Goal: Find specific page/section: Find specific page/section

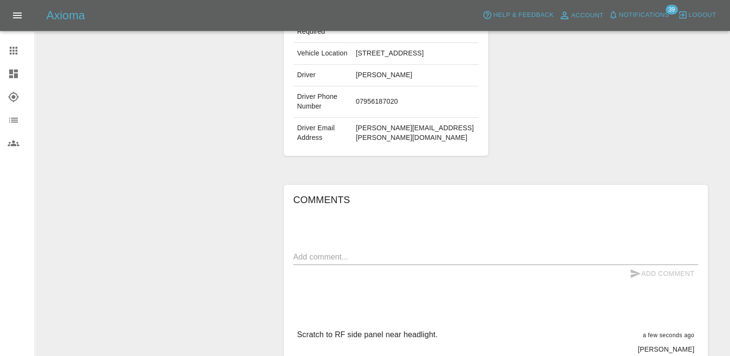
click at [15, 50] on icon at bounding box center [14, 51] width 8 height 8
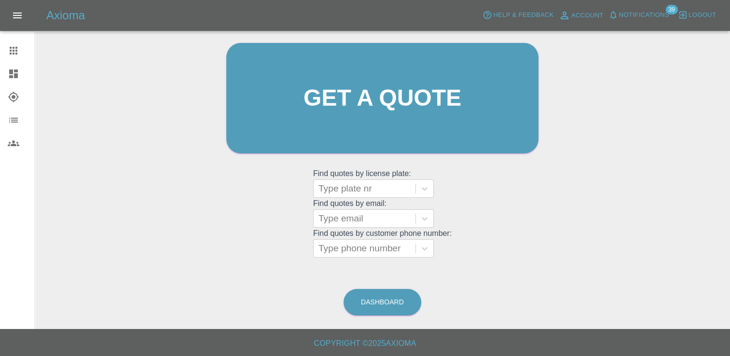
click at [11, 71] on icon at bounding box center [13, 73] width 9 height 9
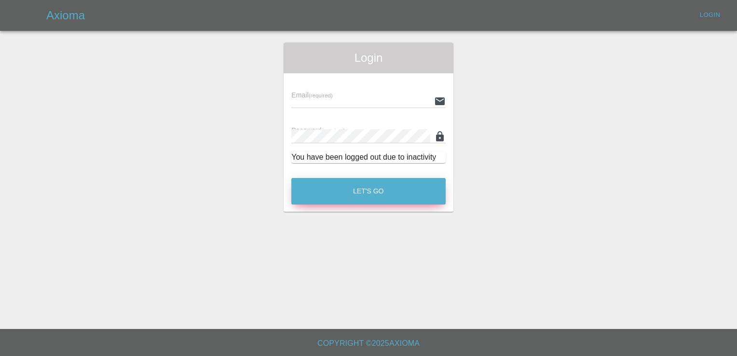
type input "[PERSON_NAME][EMAIL_ADDRESS][PERSON_NAME][DOMAIN_NAME]"
click at [366, 192] on button "Let's Go" at bounding box center [368, 191] width 154 height 27
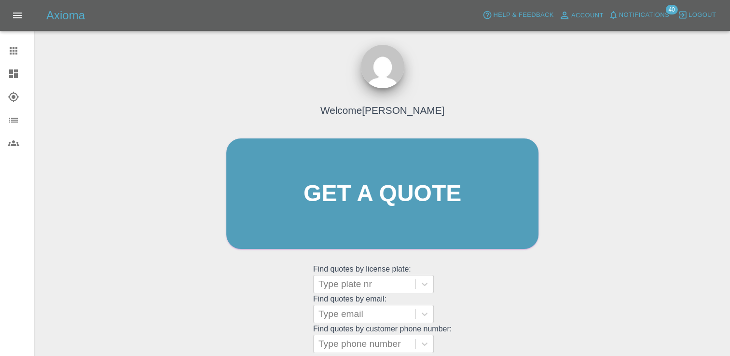
click at [17, 75] on icon at bounding box center [13, 73] width 9 height 9
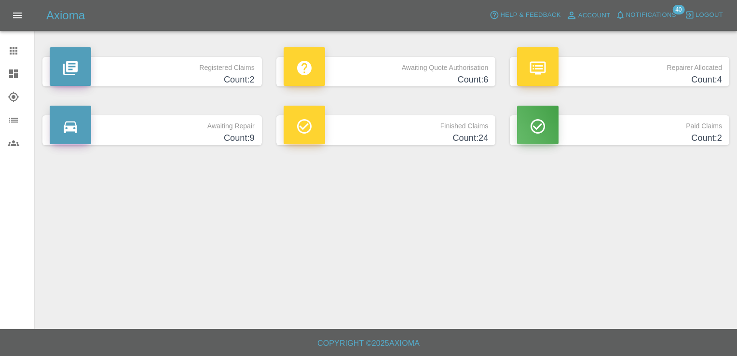
click at [426, 76] on h4 "Count: 6" at bounding box center [386, 79] width 205 height 13
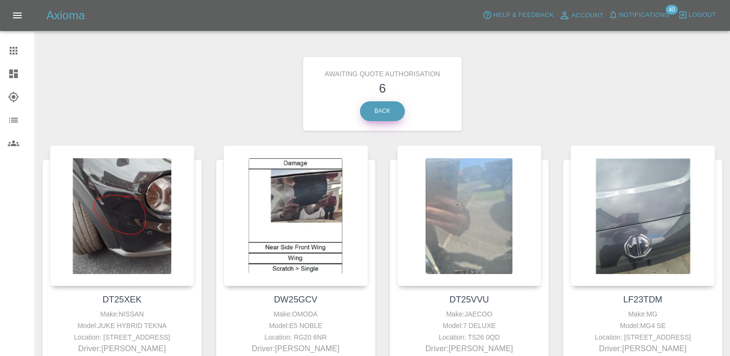
click at [382, 112] on link "Back" at bounding box center [382, 111] width 45 height 20
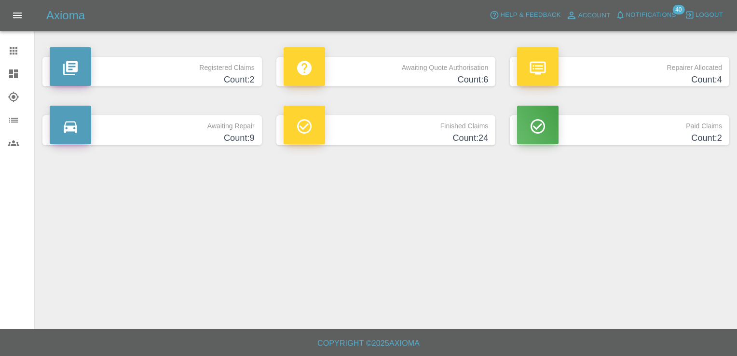
click at [422, 136] on h4 "Count: 24" at bounding box center [386, 138] width 205 height 13
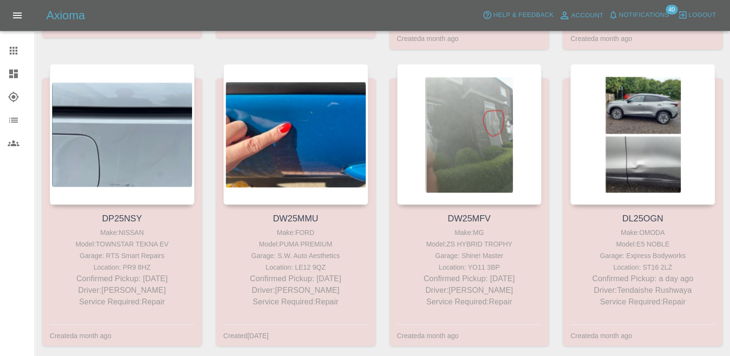
scroll to position [1619, 0]
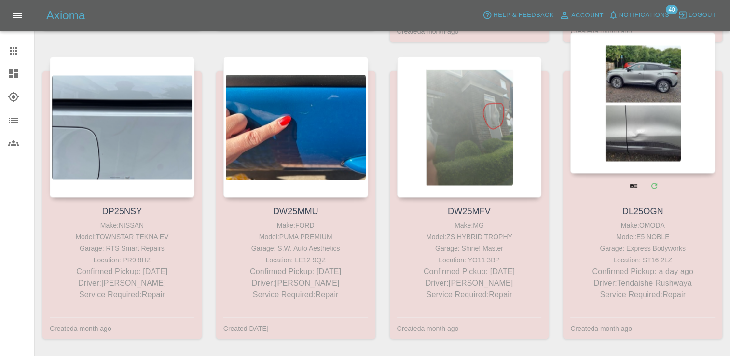
click at [658, 206] on link "DL25OGN" at bounding box center [642, 211] width 41 height 10
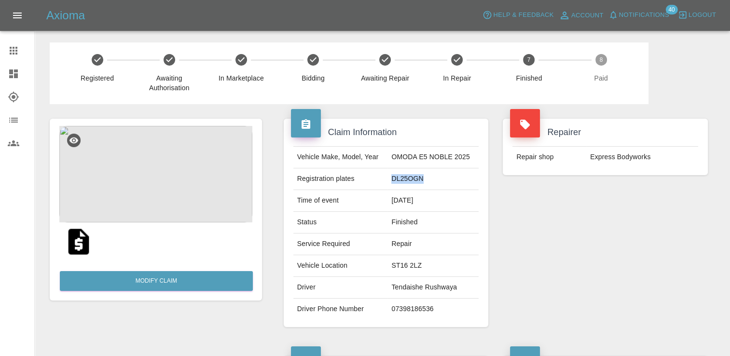
drag, startPoint x: 424, startPoint y: 181, endPoint x: 395, endPoint y: 178, distance: 29.6
click at [395, 178] on td "DL25OGN" at bounding box center [432, 179] width 91 height 22
copy td "DL25OGN"
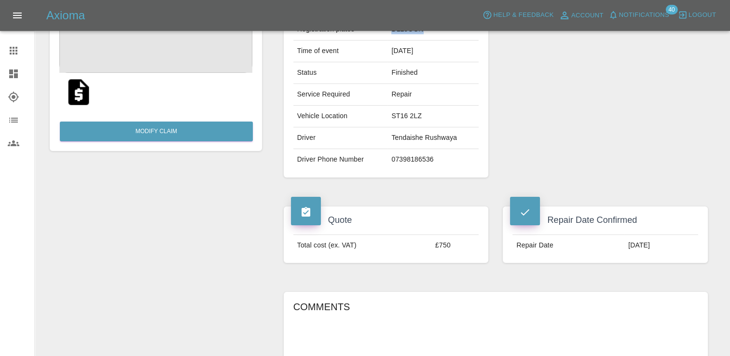
scroll to position [145, 0]
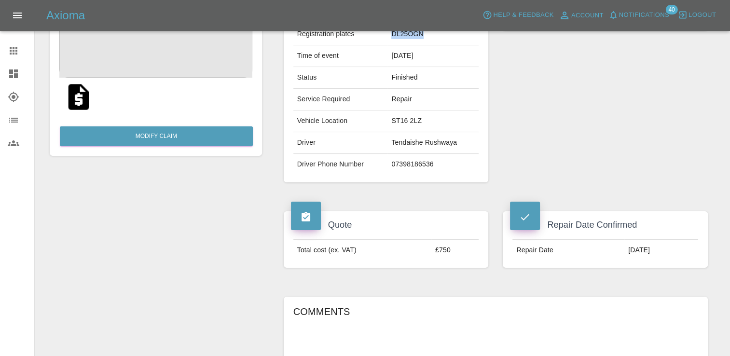
click at [6, 78] on link "Dashboard" at bounding box center [17, 73] width 34 height 23
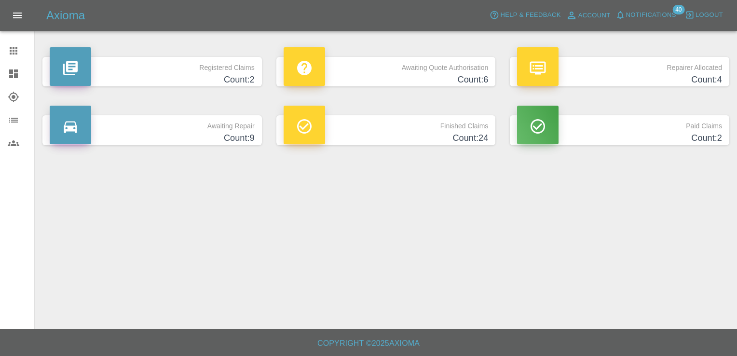
click at [405, 140] on h4 "Count: 24" at bounding box center [386, 138] width 205 height 13
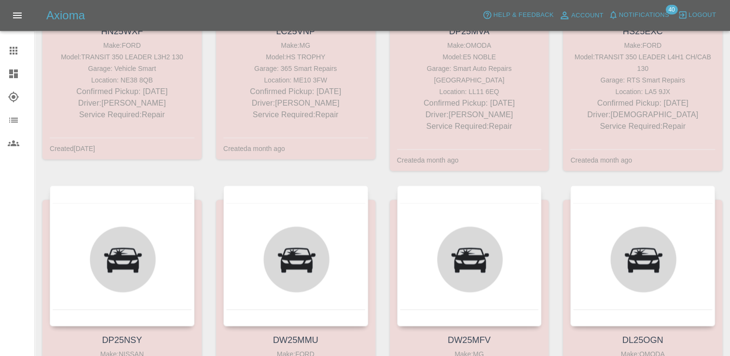
scroll to position [1619, 0]
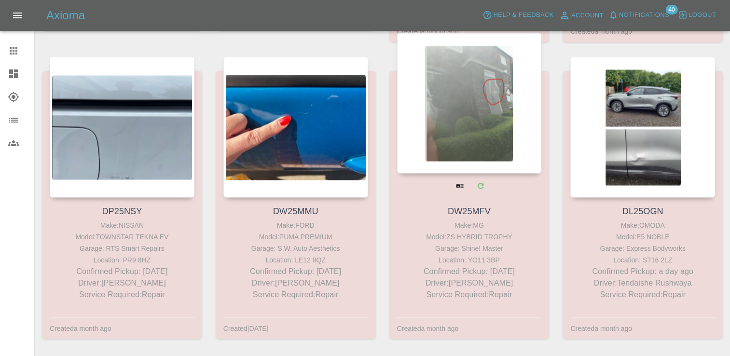
click at [481, 206] on link "DW25MFV" at bounding box center [469, 211] width 43 height 10
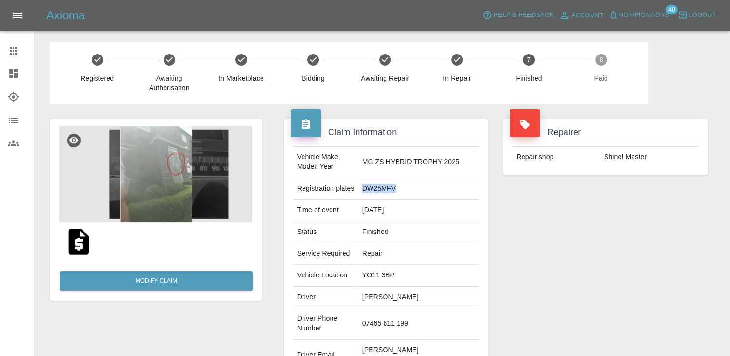
drag, startPoint x: 413, startPoint y: 187, endPoint x: 386, endPoint y: 188, distance: 27.0
click at [386, 188] on td "DW25MFV" at bounding box center [418, 189] width 121 height 22
copy td "DW25MFV"
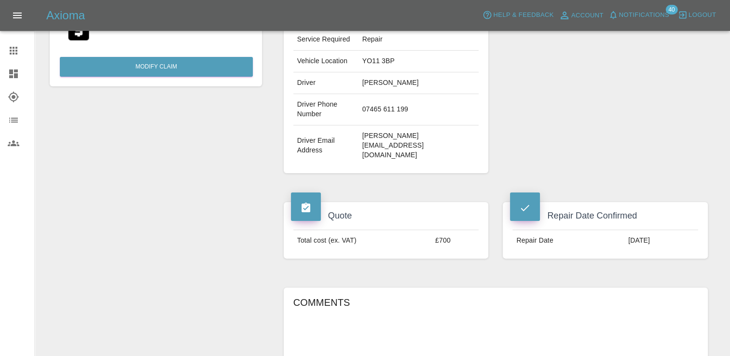
scroll to position [193, 0]
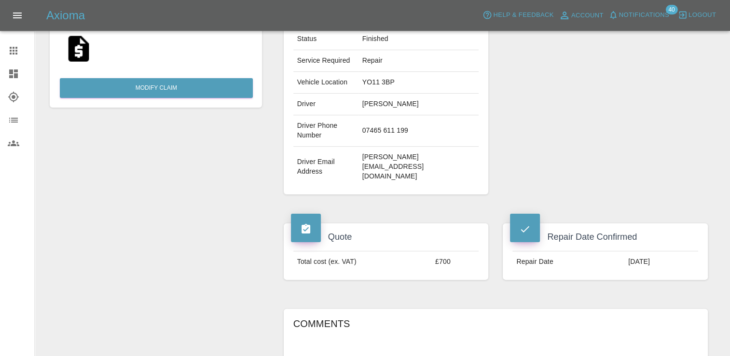
click at [18, 80] on link "Dashboard" at bounding box center [17, 73] width 34 height 23
